Goal: Transaction & Acquisition: Purchase product/service

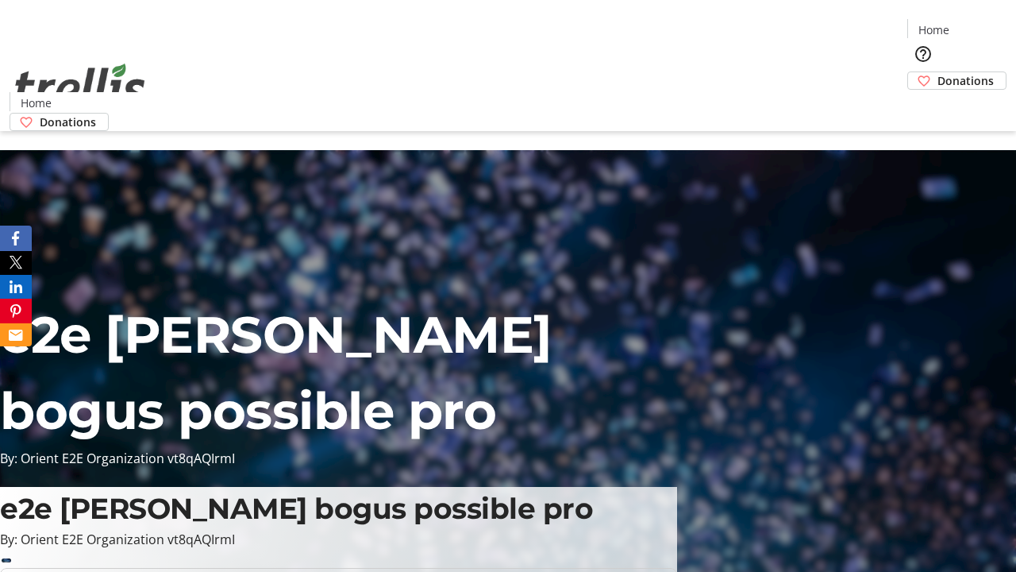
click at [938, 72] on span "Donations" at bounding box center [966, 80] width 56 height 17
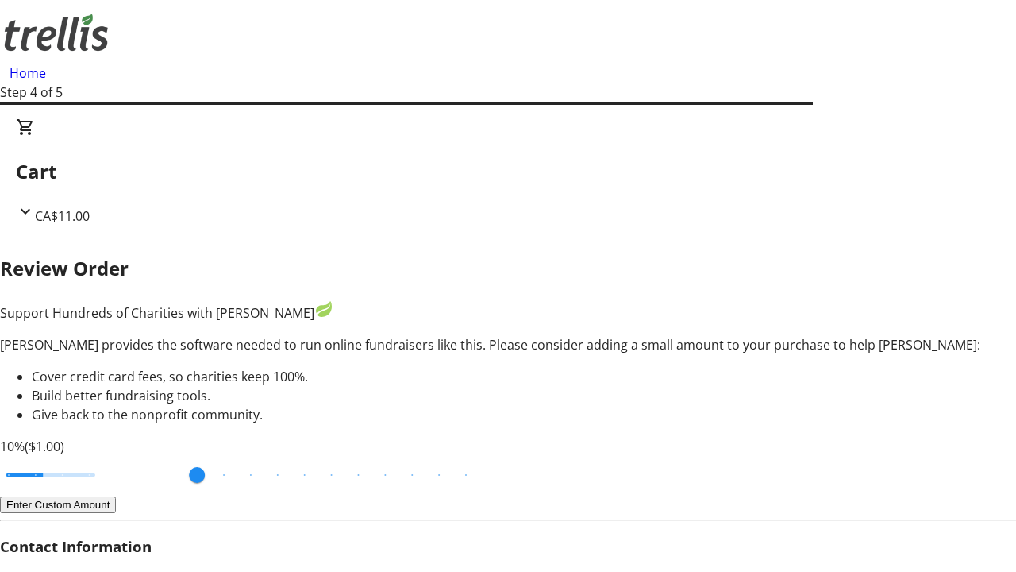
type input "3"
click at [107, 457] on input "Cover fees percentage" at bounding box center [51, 474] width 122 height 35
